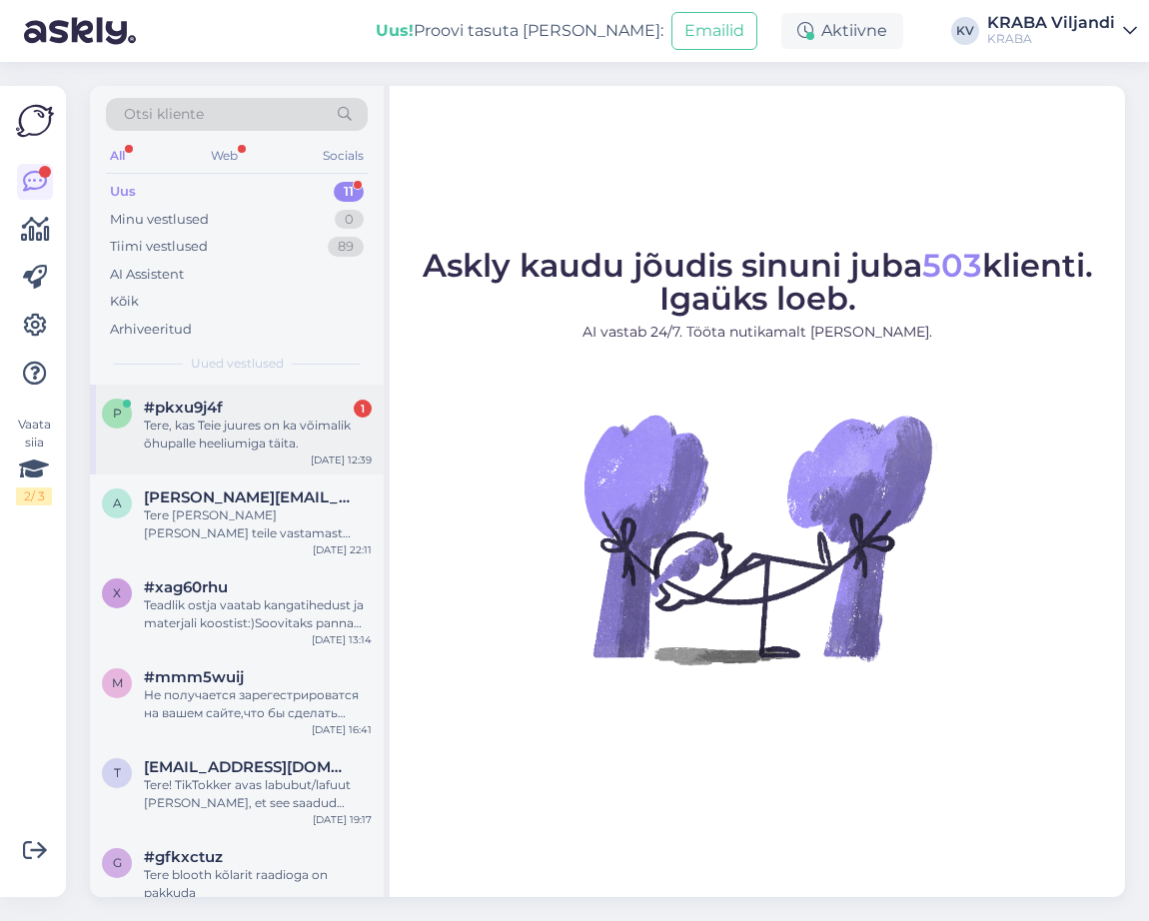
click at [281, 460] on div "p #pkxu9j4f 1 Tere, kas Teie juures on ka võimalik õhupalle heeliumiga täita. […" at bounding box center [237, 430] width 294 height 90
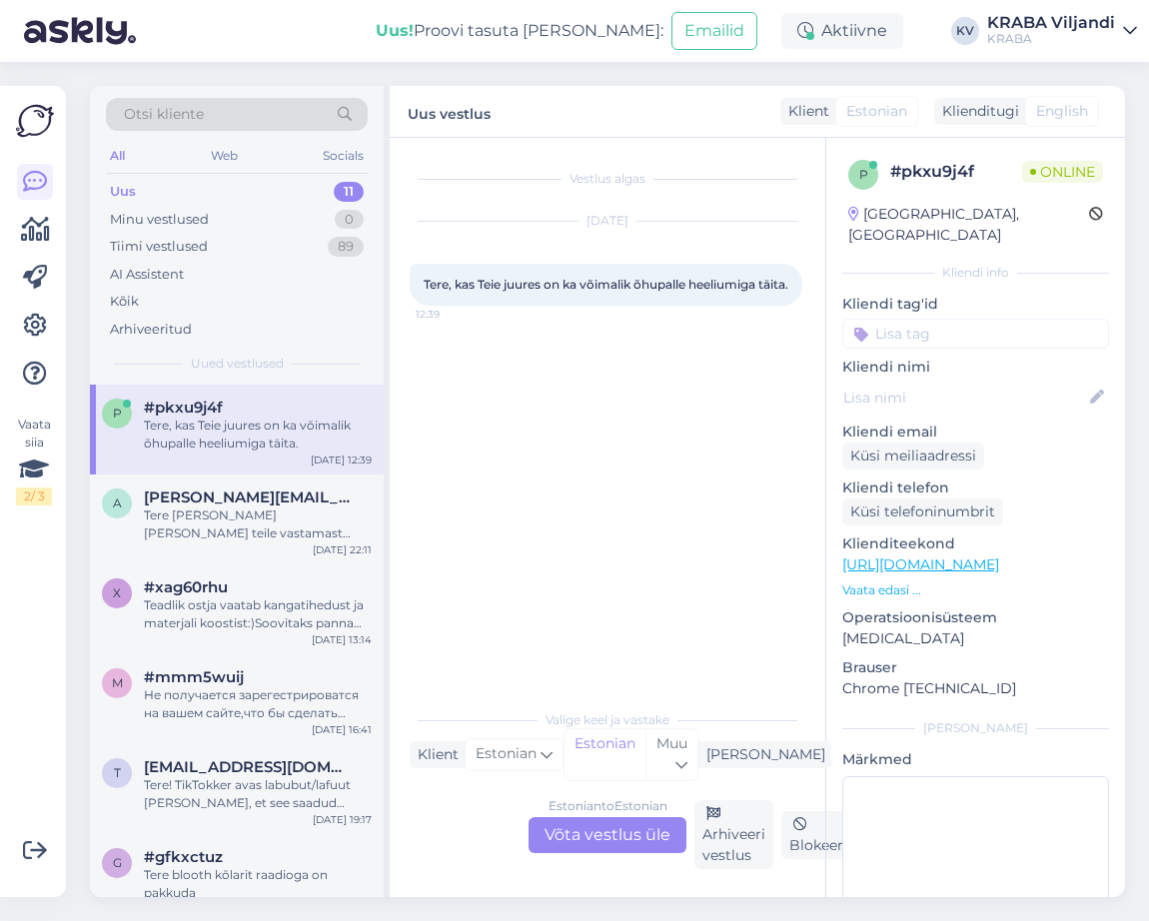
click at [627, 834] on div "Estonian to Estonian Võta vestlus üle" at bounding box center [607, 835] width 158 height 36
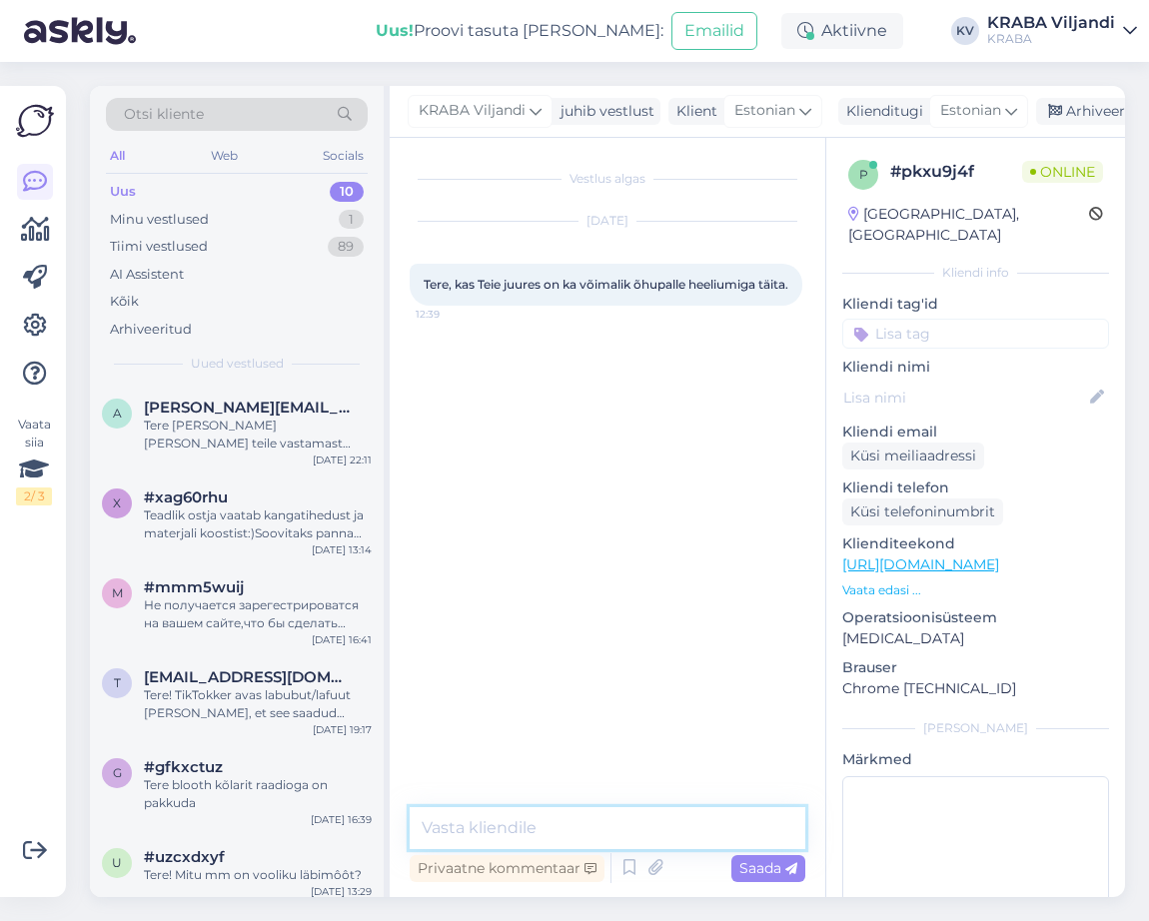
click at [504, 826] on textarea at bounding box center [608, 828] width 396 height 42
click at [469, 827] on textarea "Tere! saab [PERSON_NAME]" at bounding box center [608, 828] width 396 height 42
type textarea "Tere! jah saab [PERSON_NAME]"
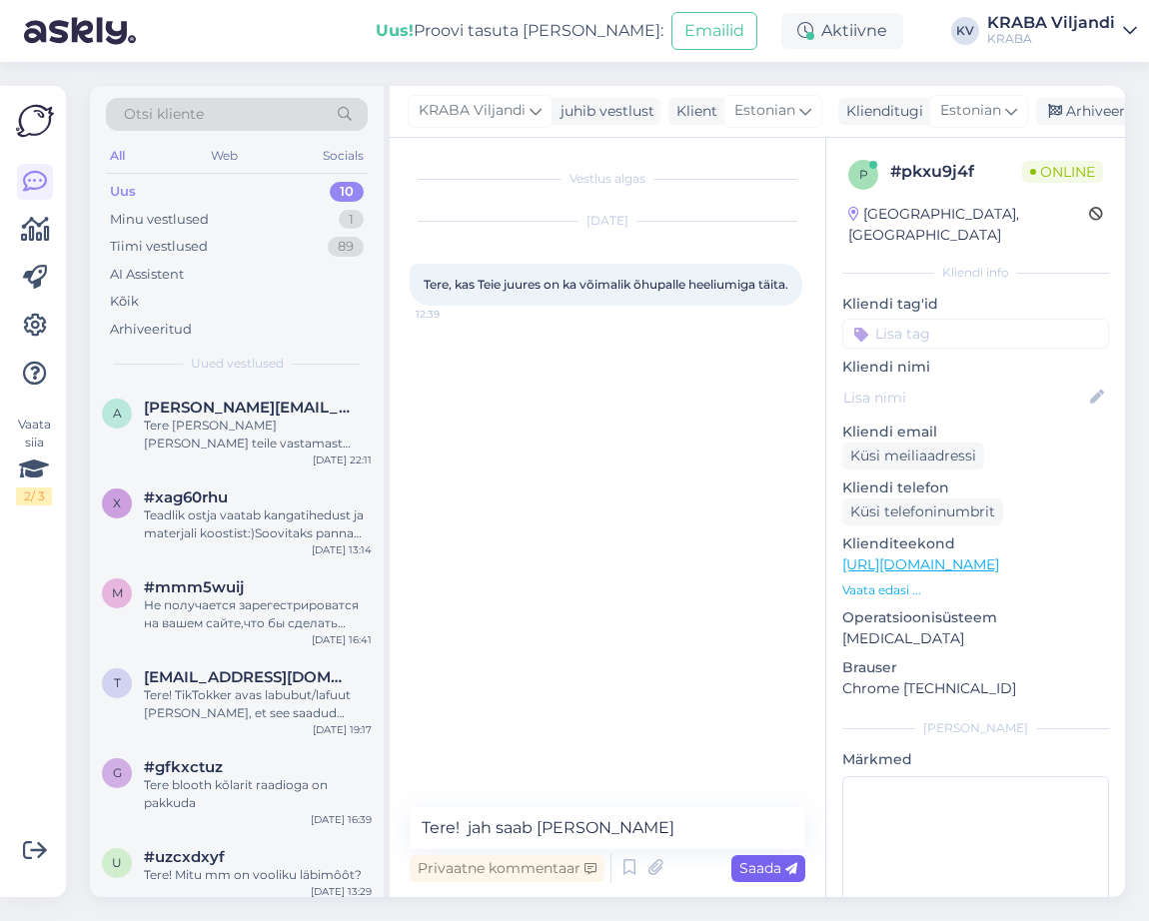
click at [751, 866] on span "Saada" at bounding box center [768, 868] width 58 height 18
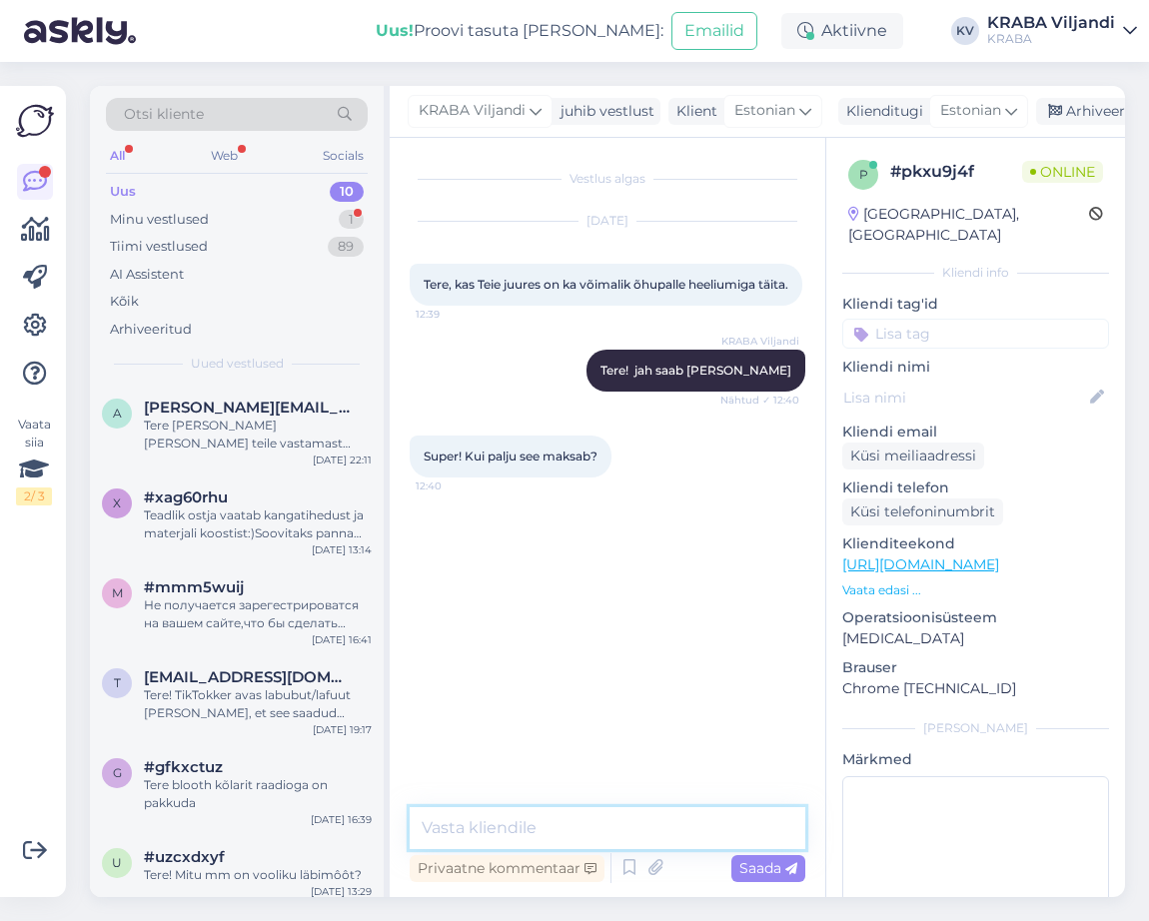
click at [586, 818] on textarea at bounding box center [608, 828] width 396 height 42
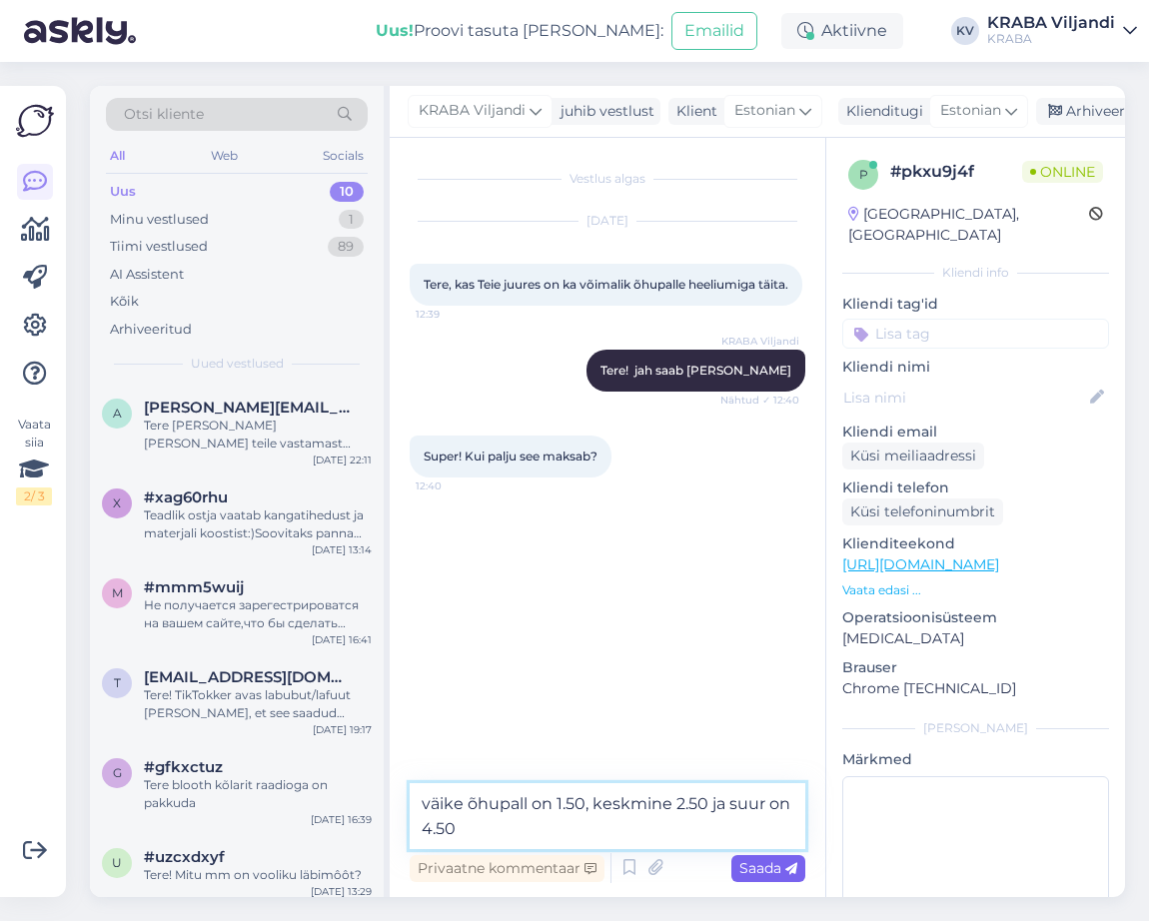
type textarea "väike õhupall on 1.50, keskmine 2.50 ja suur on 4.50"
click at [755, 862] on span "Saada" at bounding box center [768, 868] width 58 height 18
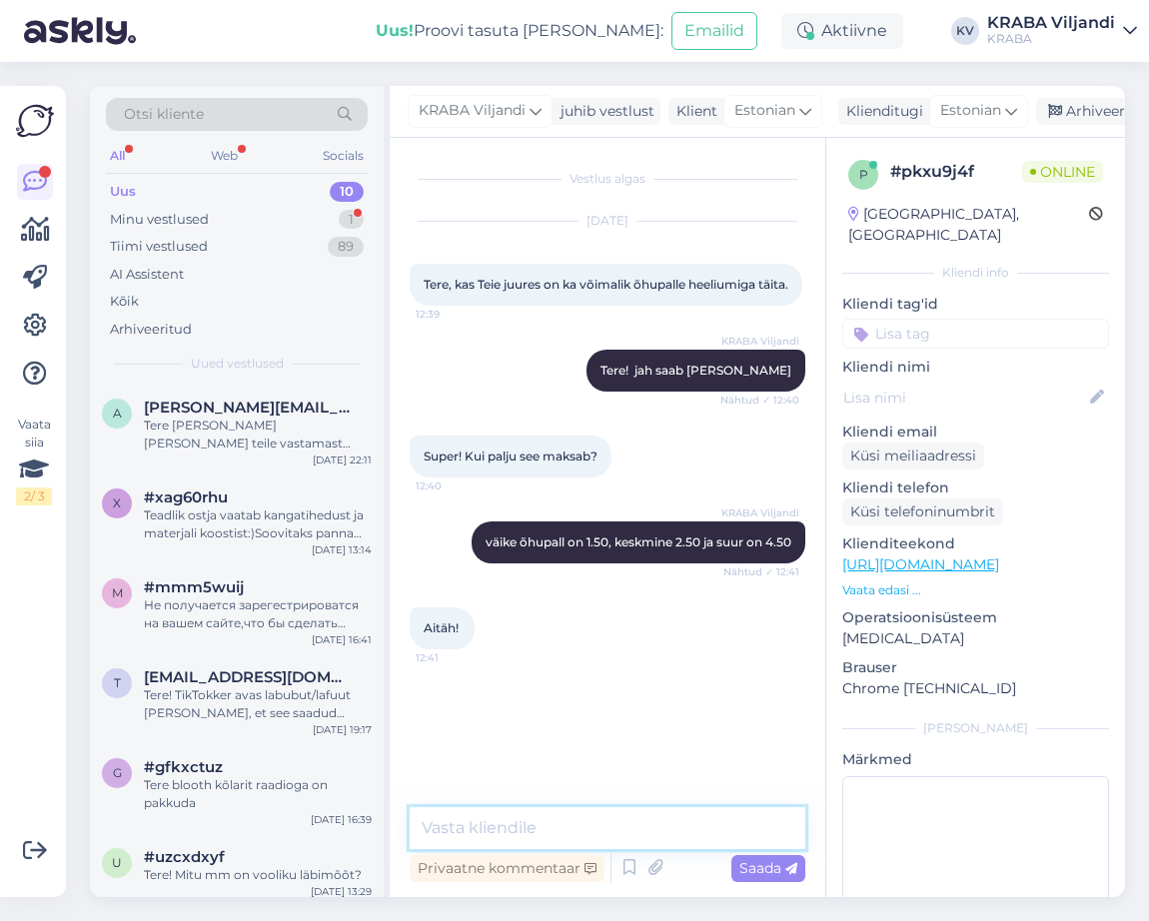
click at [577, 826] on textarea at bounding box center [608, 828] width 396 height 42
type textarea "palun"
